Goal: Task Accomplishment & Management: Manage account settings

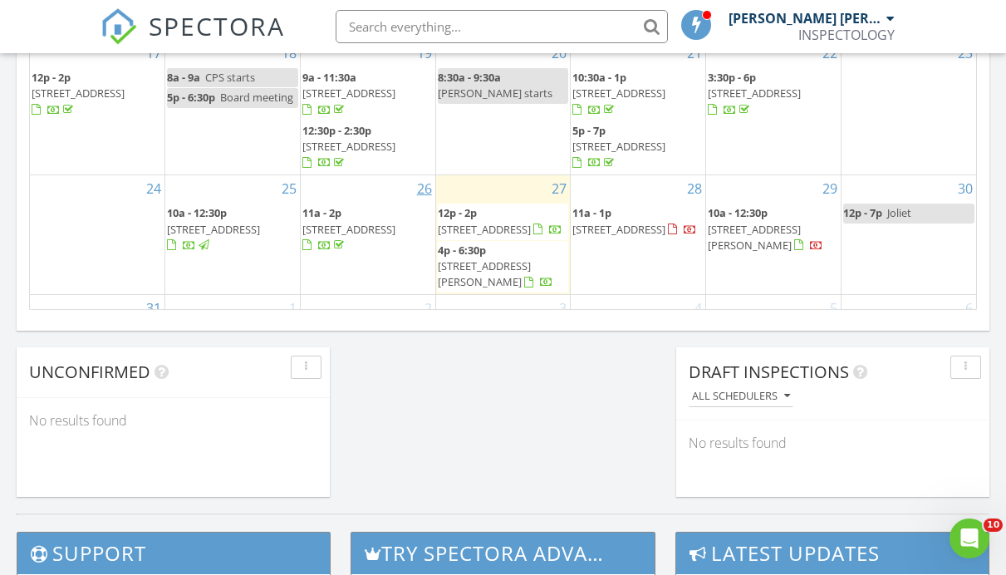
scroll to position [71, 0]
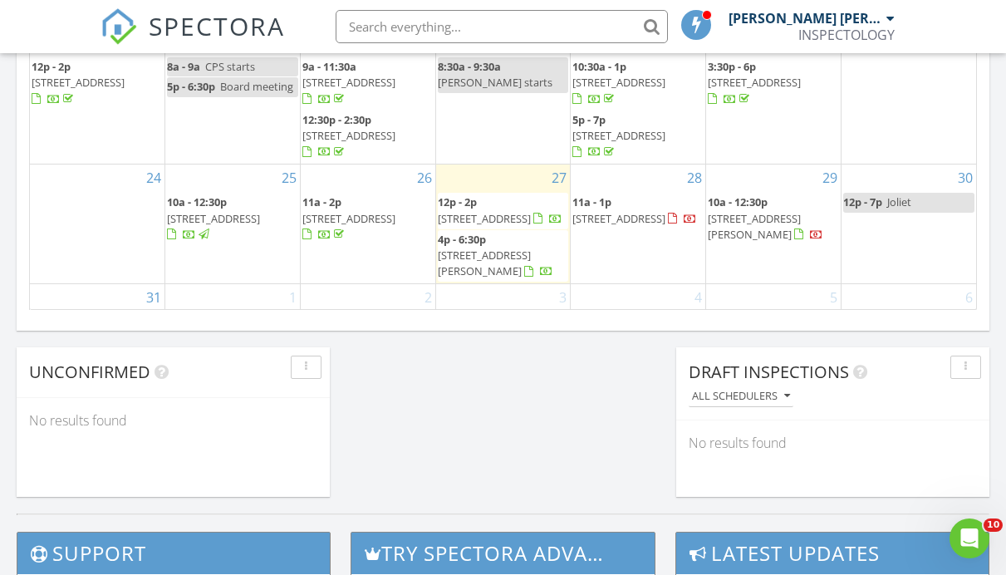
click at [478, 211] on span "10129 Maple Ave, Oak Lawn 60453" at bounding box center [484, 218] width 93 height 15
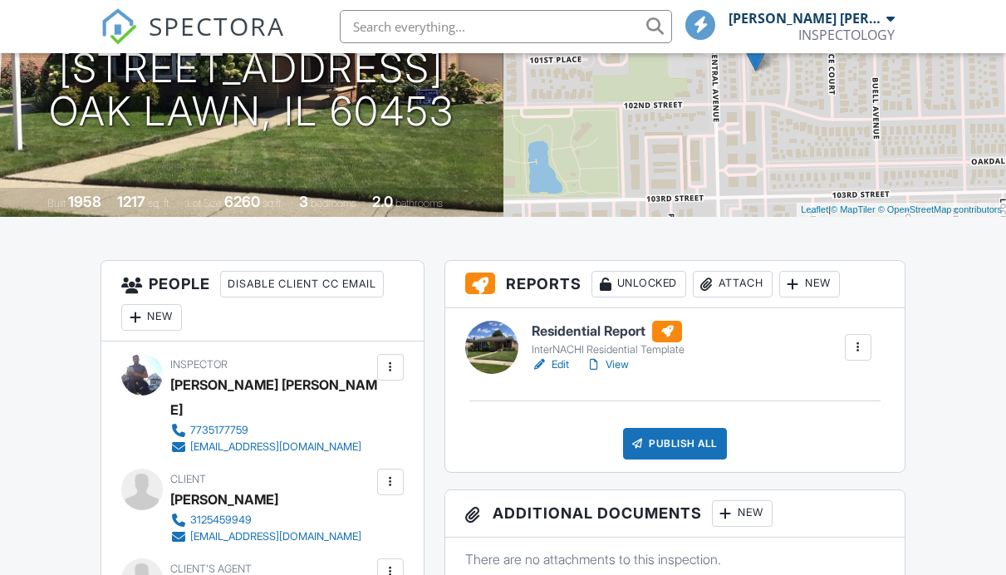
click at [660, 439] on div "Publish All" at bounding box center [675, 444] width 104 height 32
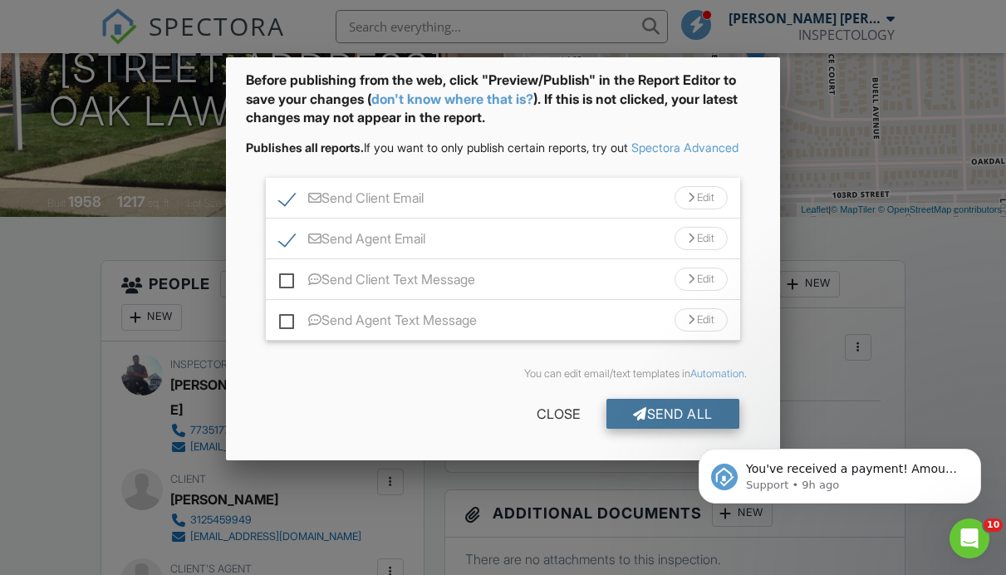
click at [686, 409] on div "Send All" at bounding box center [672, 414] width 133 height 30
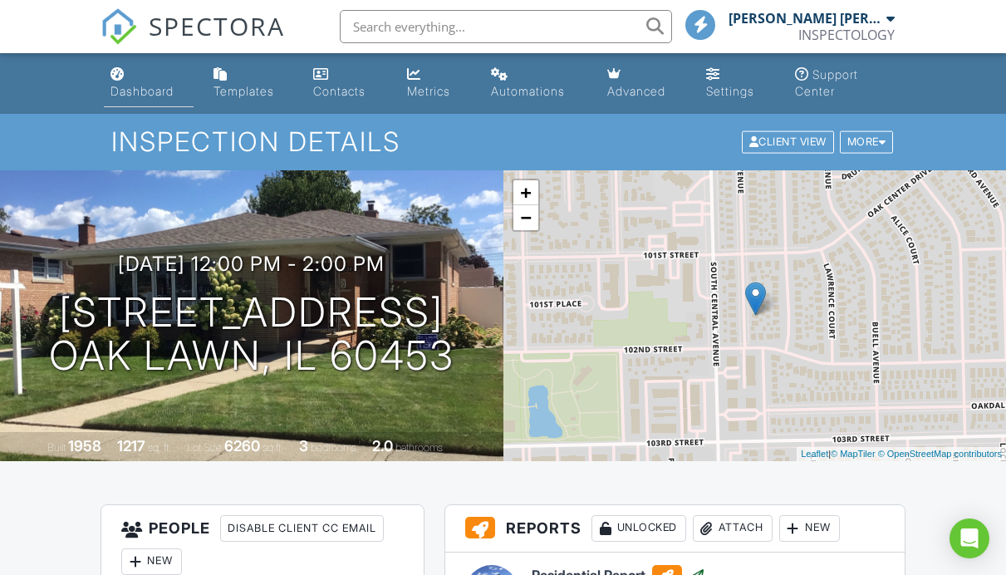
click at [149, 102] on link "Dashboard" at bounding box center [149, 83] width 90 height 47
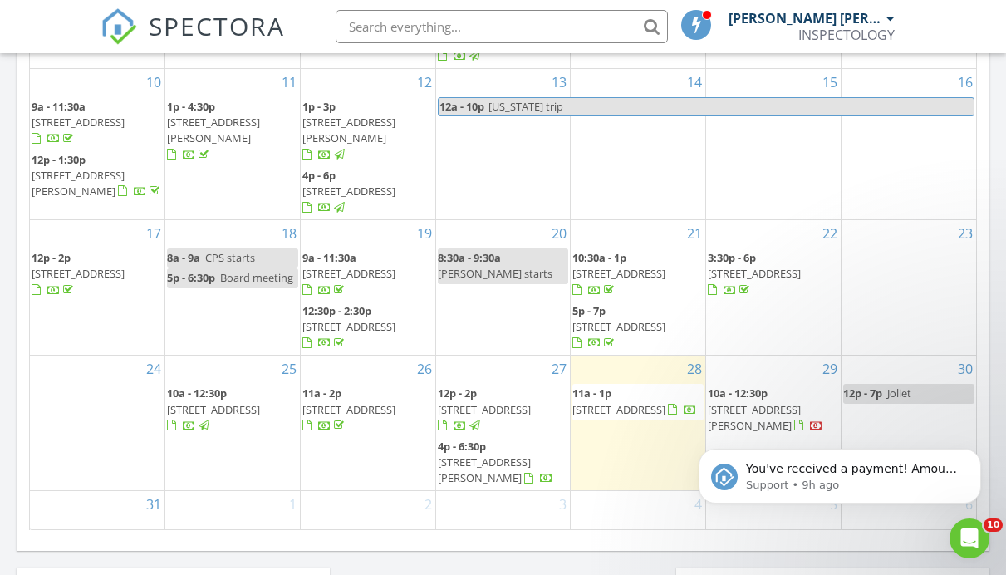
scroll to position [1069, 0]
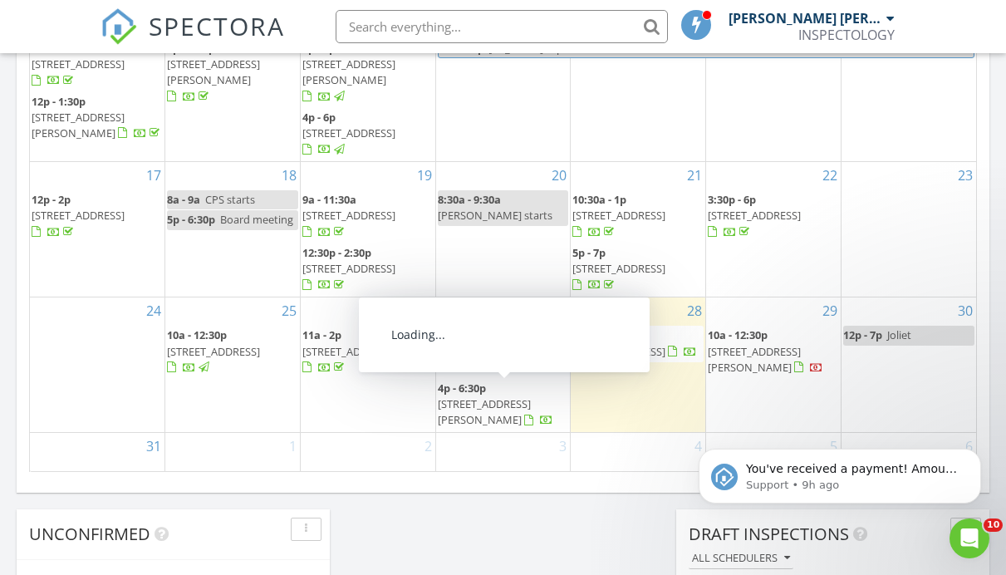
click at [531, 396] on span "511 Frederick Ave, Streamwood 60107" at bounding box center [484, 411] width 93 height 31
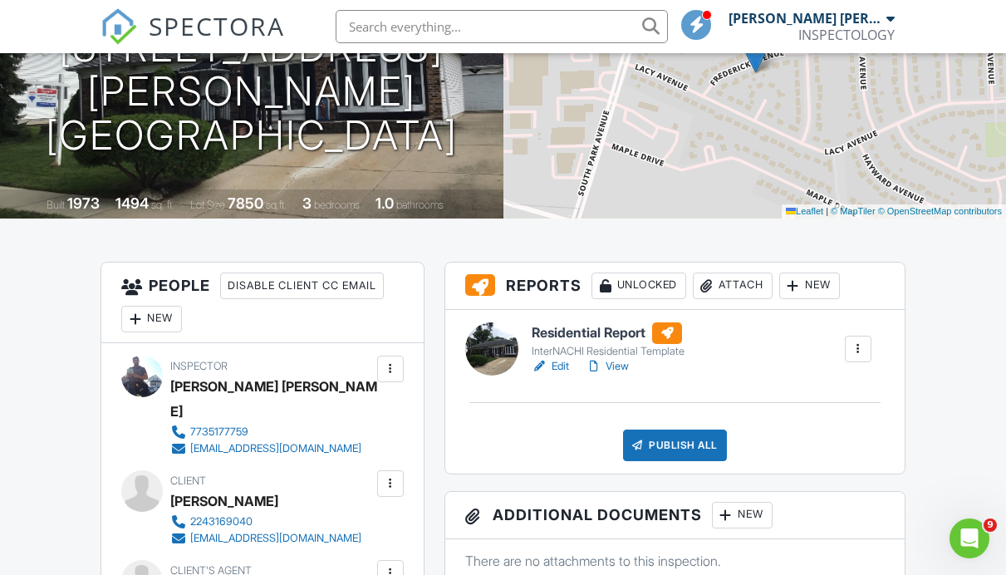
scroll to position [242, 0]
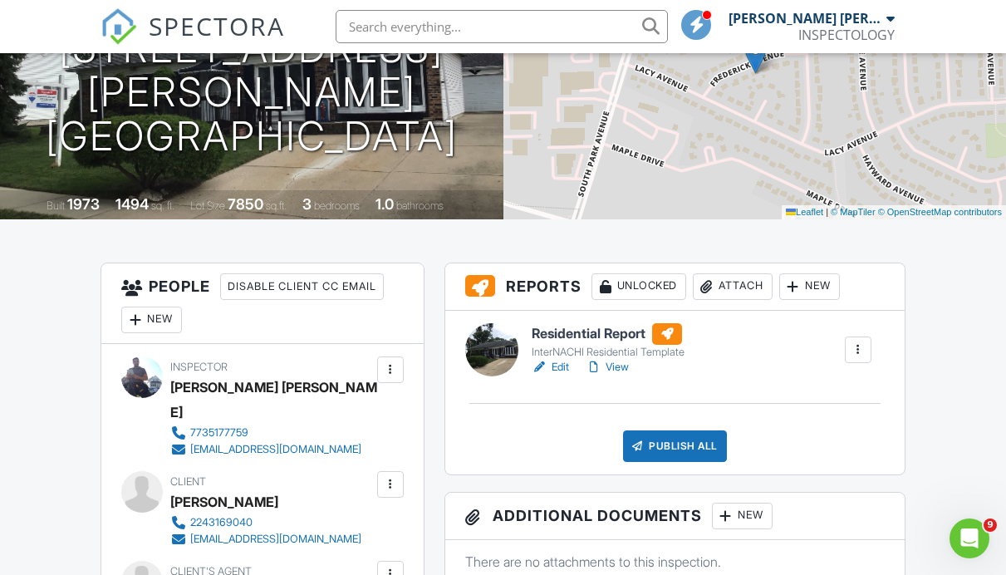
click at [661, 457] on div "Publish All" at bounding box center [675, 446] width 104 height 32
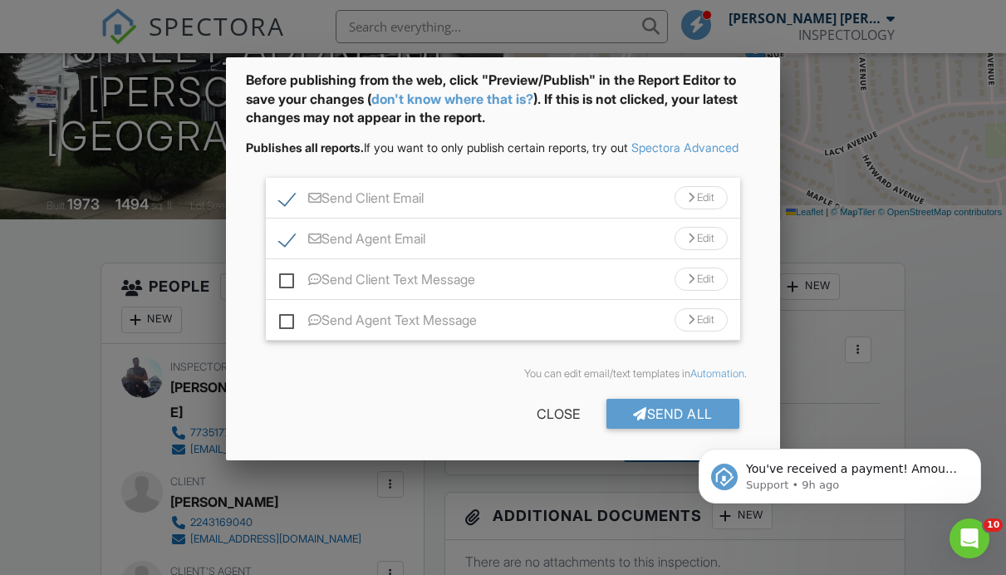
scroll to position [0, 0]
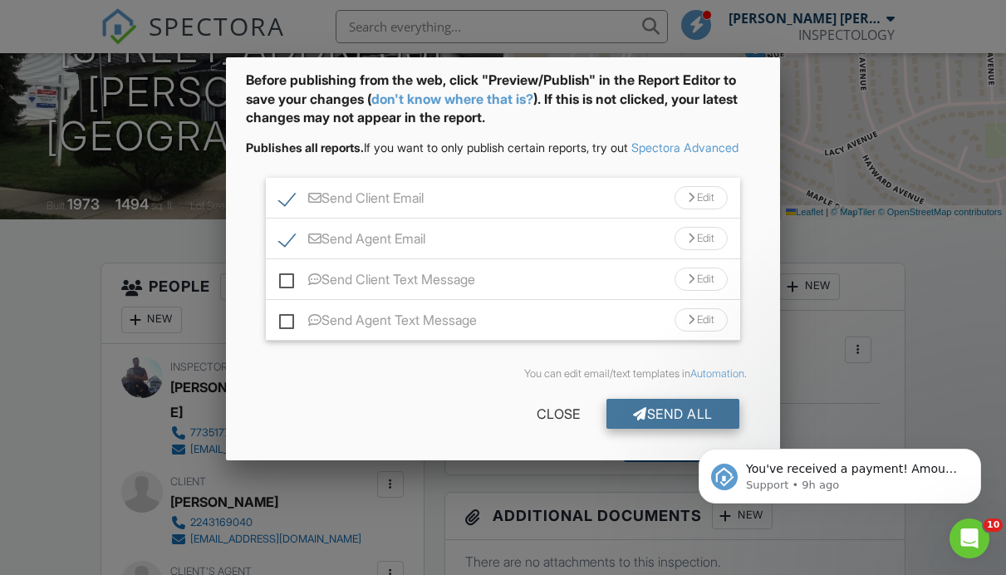
click at [657, 400] on div "Send All" at bounding box center [672, 414] width 133 height 30
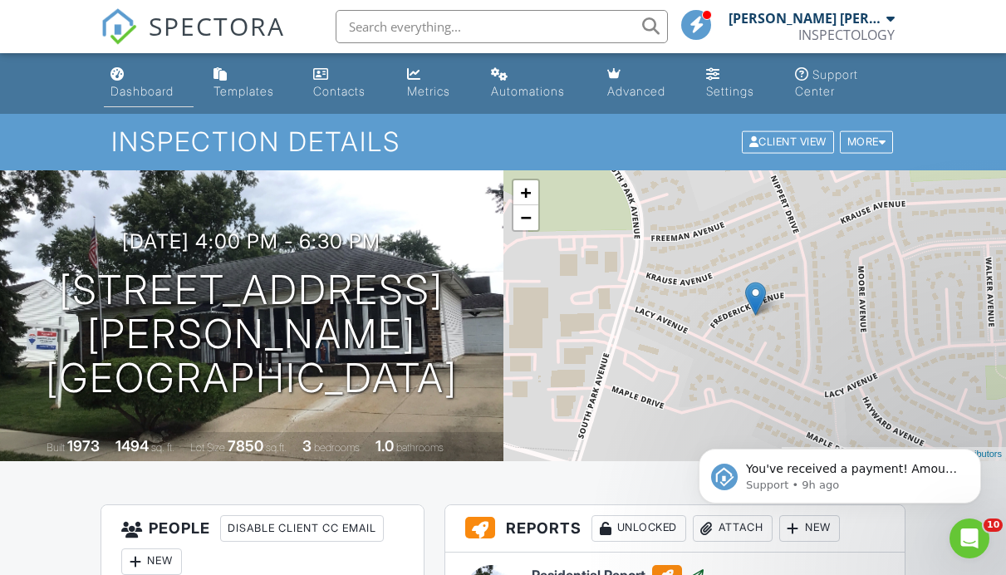
click at [120, 85] on div "Dashboard" at bounding box center [141, 91] width 63 height 14
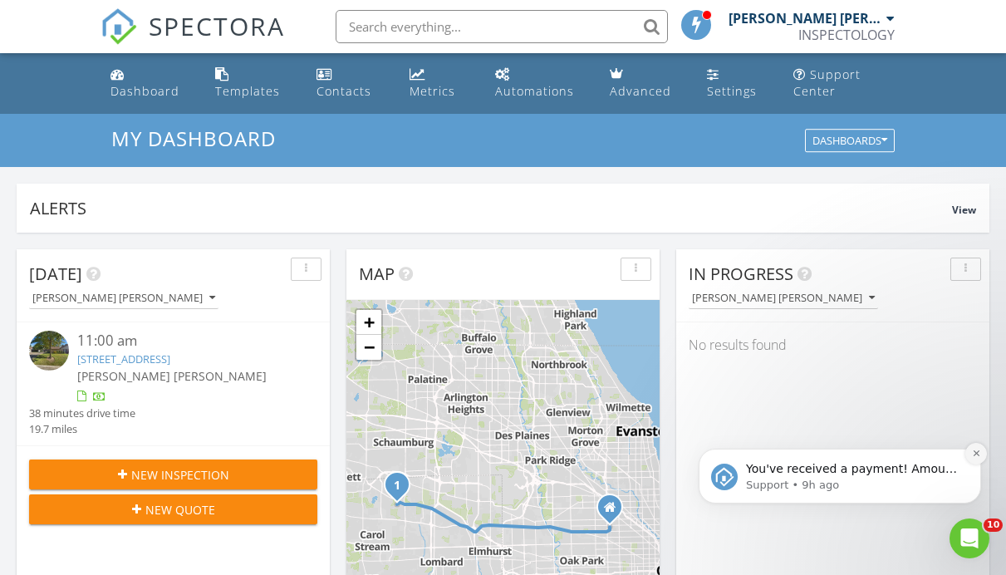
click at [977, 451] on icon "Dismiss notification" at bounding box center [976, 452] width 9 height 9
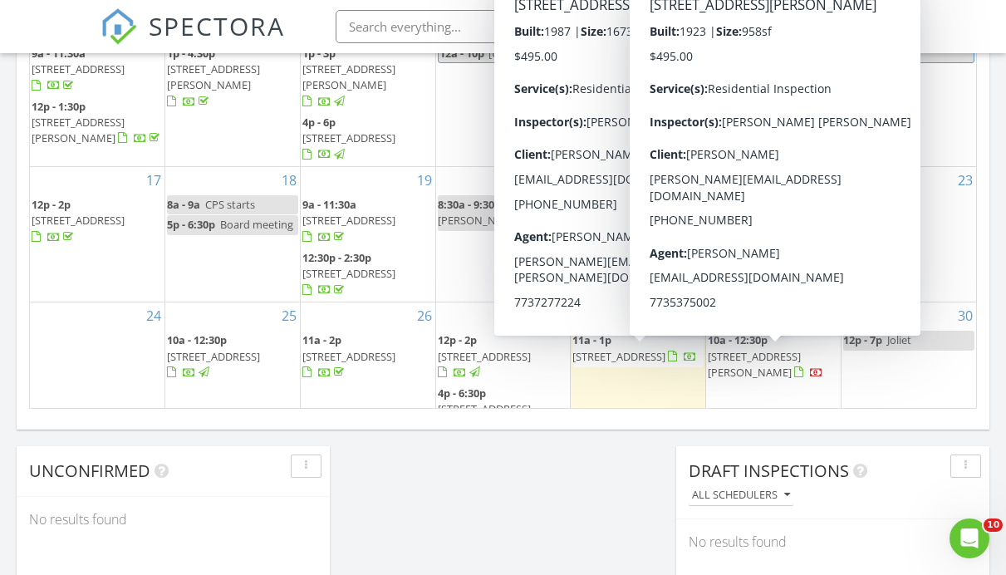
scroll to position [20, 0]
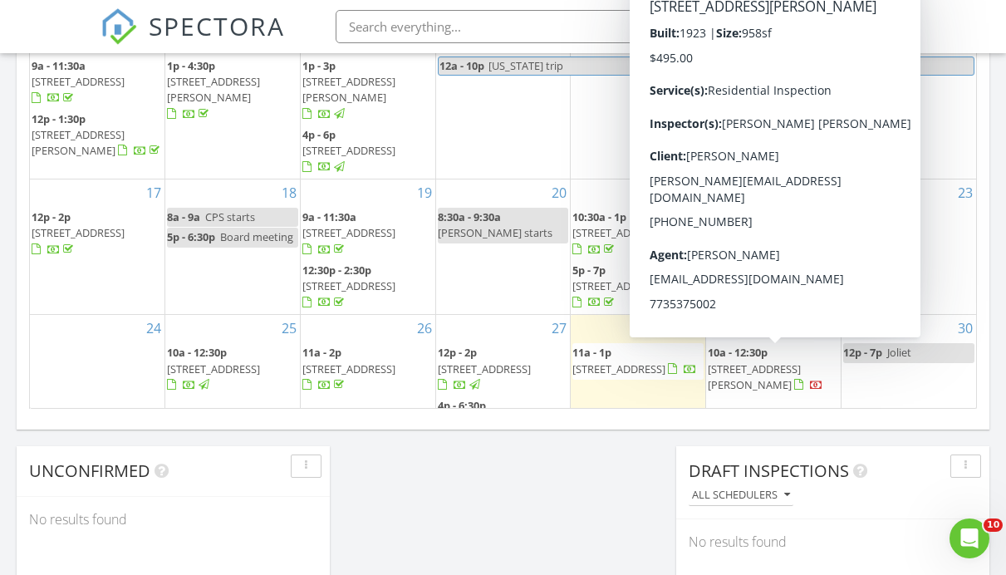
click at [773, 345] on link "10a - 12:30p [STREET_ADDRESS][PERSON_NAME]" at bounding box center [765, 368] width 115 height 47
